Goal: Information Seeking & Learning: Find specific fact

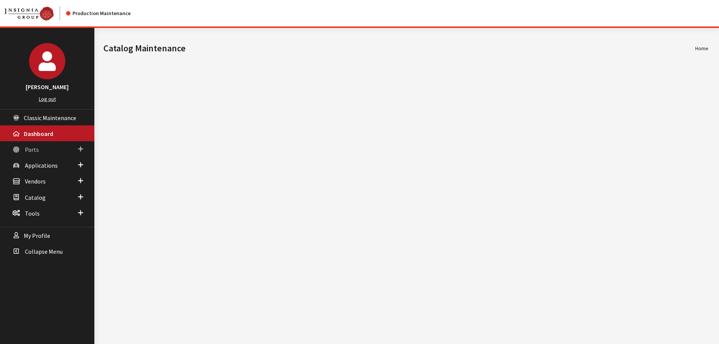
click at [32, 146] on span "Parts" at bounding box center [32, 150] width 14 height 8
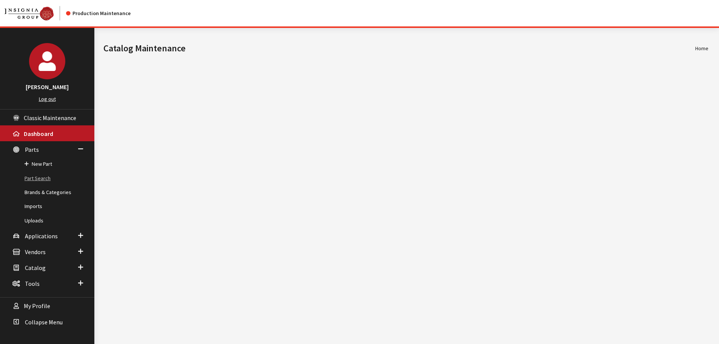
click at [32, 178] on link "Part Search" at bounding box center [47, 178] width 94 height 14
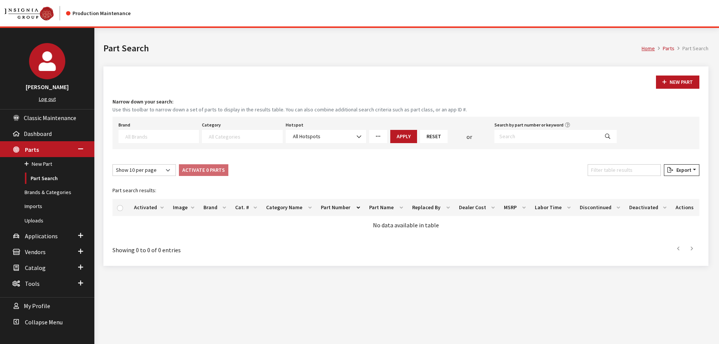
select select
click at [520, 134] on input "Search by part number or keyword" at bounding box center [547, 136] width 105 height 13
type input "86517280"
select select
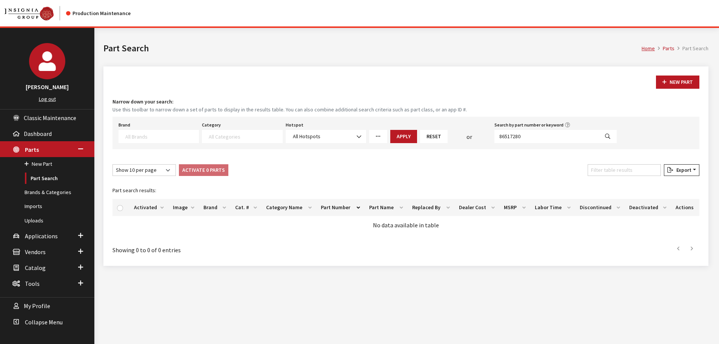
select select
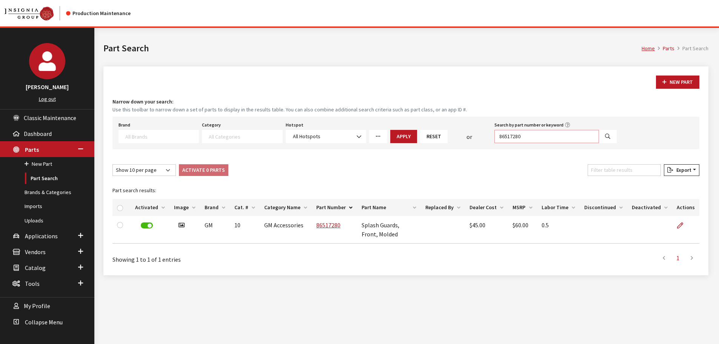
click at [512, 137] on input "86517280" at bounding box center [547, 136] width 105 height 13
